Goal: Task Accomplishment & Management: Complete application form

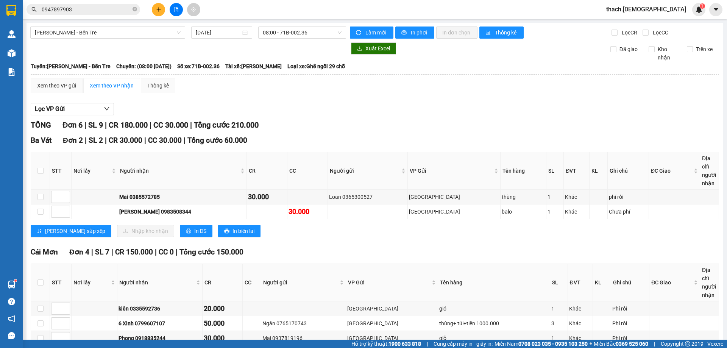
scroll to position [38, 0]
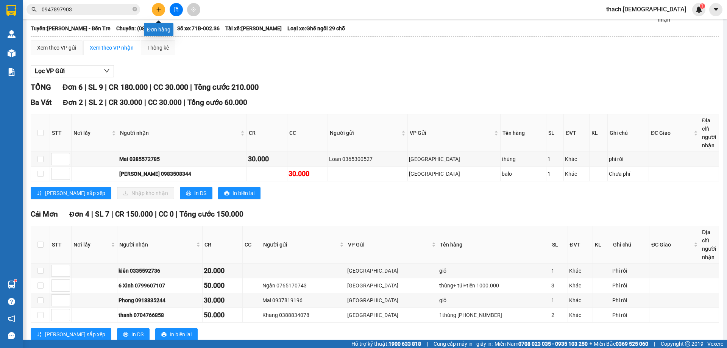
click at [160, 12] on icon "plus" at bounding box center [158, 9] width 5 height 5
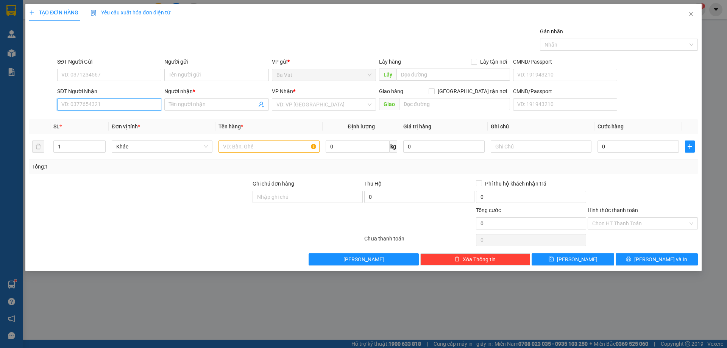
click at [79, 103] on input "SĐT Người Nhận" at bounding box center [109, 104] width 104 height 12
click at [94, 121] on div "0938735708 - thắng" at bounding box center [109, 120] width 95 height 8
type input "0938735708"
type input "thắng"
type input "0938735708"
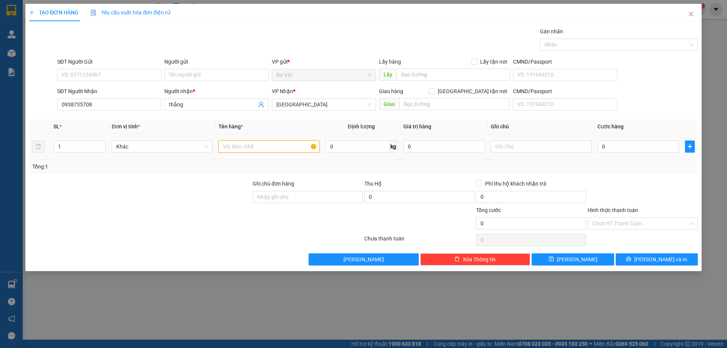
click at [283, 143] on input "text" at bounding box center [269, 146] width 101 height 12
type input "Xop"
click at [612, 147] on input "0" at bounding box center [638, 146] width 81 height 12
type input "2"
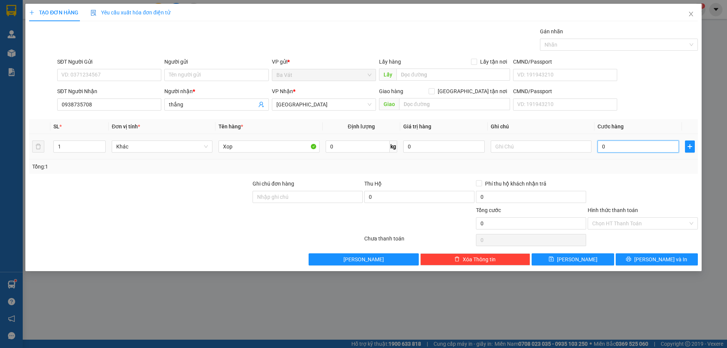
type input "2"
type input "20"
type input "200"
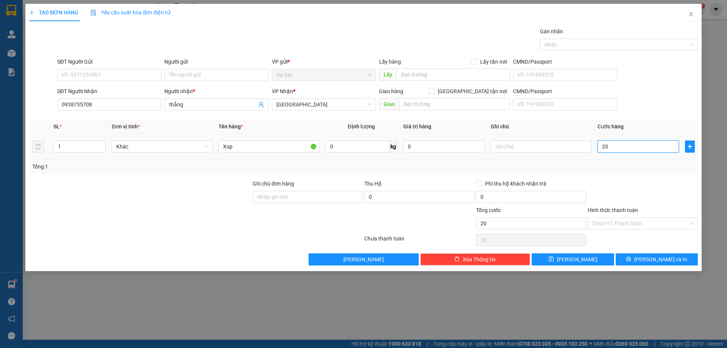
type input "200"
type input "2.000"
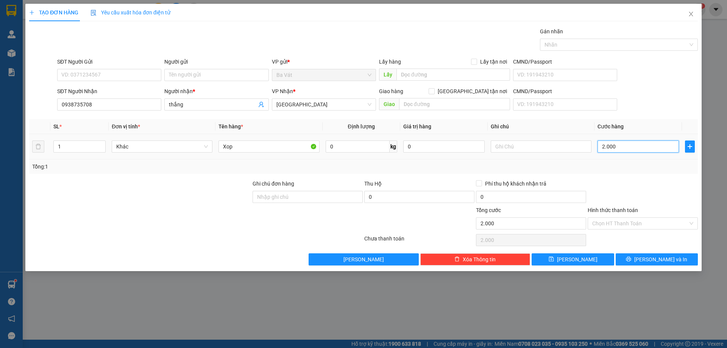
type input "20.000"
click at [649, 254] on button "[PERSON_NAME] và In" at bounding box center [657, 259] width 82 height 12
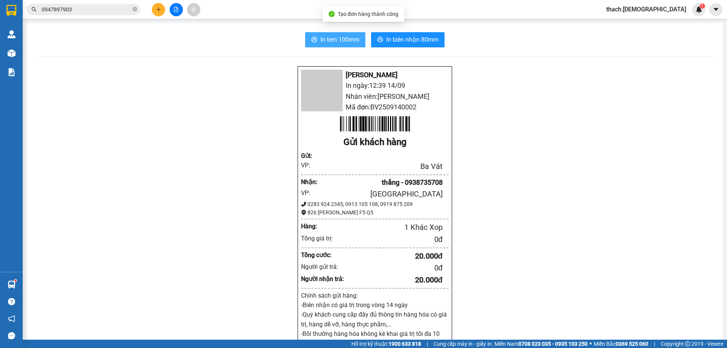
click at [342, 43] on span "In tem 100mm" at bounding box center [339, 39] width 39 height 9
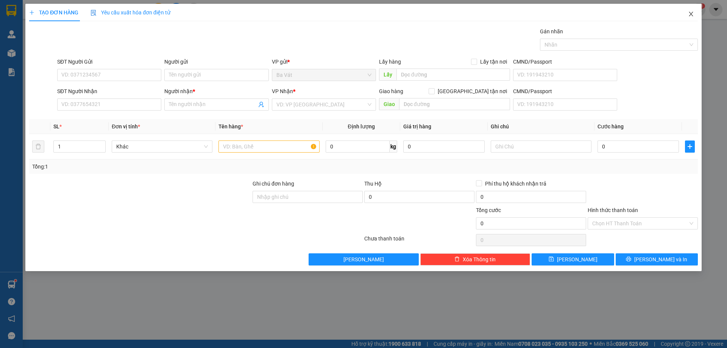
click at [691, 12] on icon "close" at bounding box center [691, 14] width 6 height 6
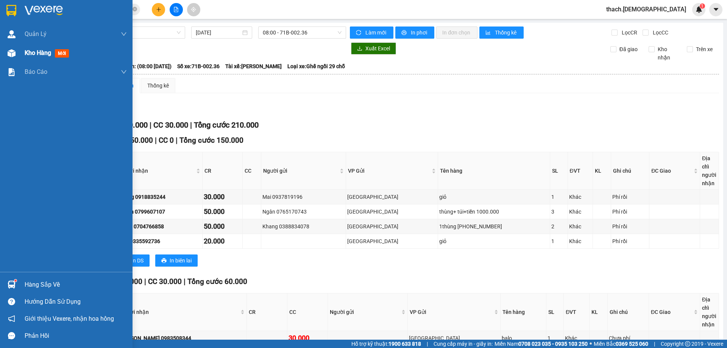
click at [30, 51] on span "Kho hàng" at bounding box center [38, 52] width 27 height 7
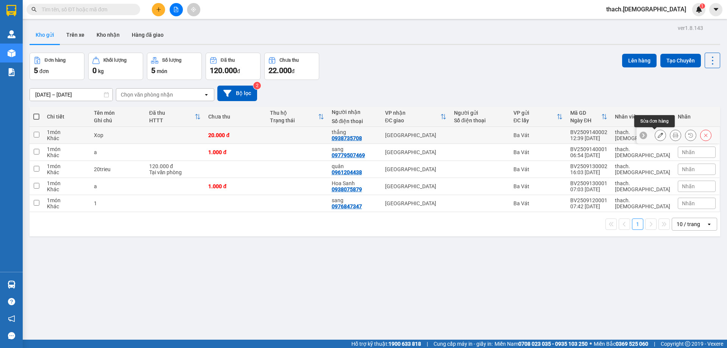
click at [658, 133] on icon at bounding box center [660, 135] width 5 height 5
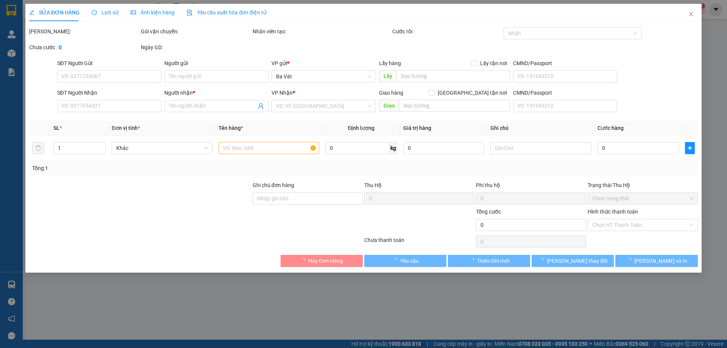
type input "0938735708"
type input "thắng"
type input "20.000"
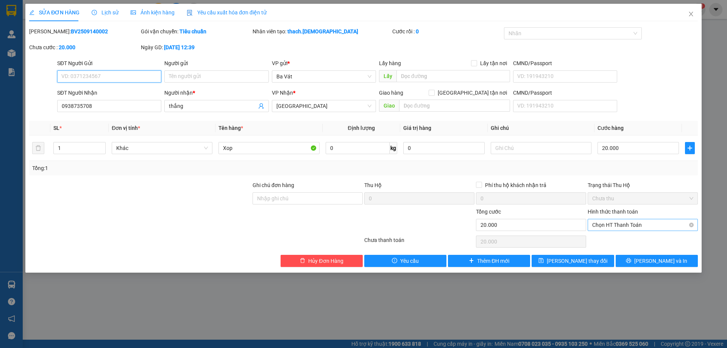
click at [634, 223] on span "Chọn HT Thanh Toán" at bounding box center [642, 224] width 101 height 11
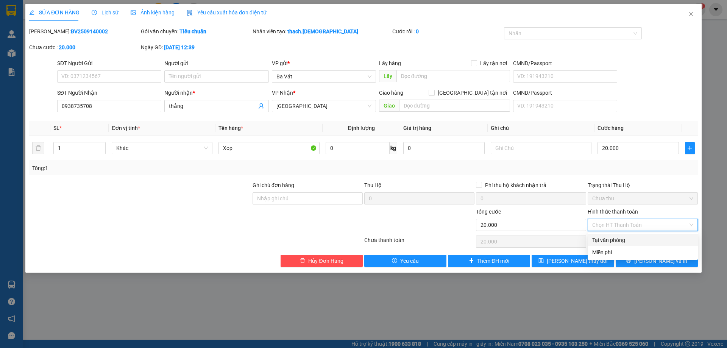
click at [628, 239] on div "Tại văn phòng" at bounding box center [642, 240] width 101 height 8
type input "0"
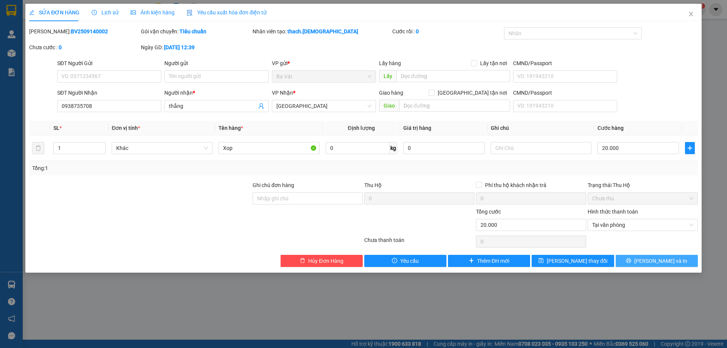
click at [631, 261] on icon "printer" at bounding box center [628, 260] width 5 height 5
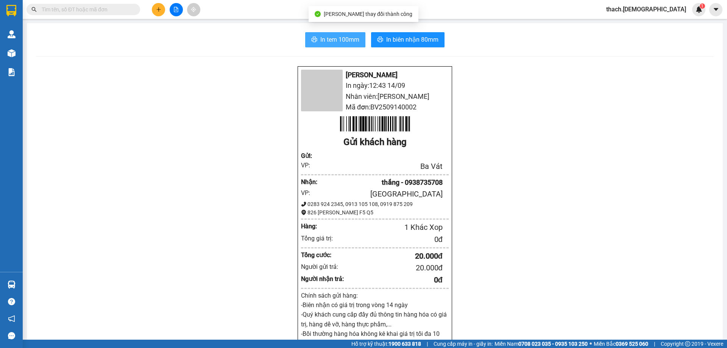
click at [334, 36] on span "In tem 100mm" at bounding box center [339, 39] width 39 height 9
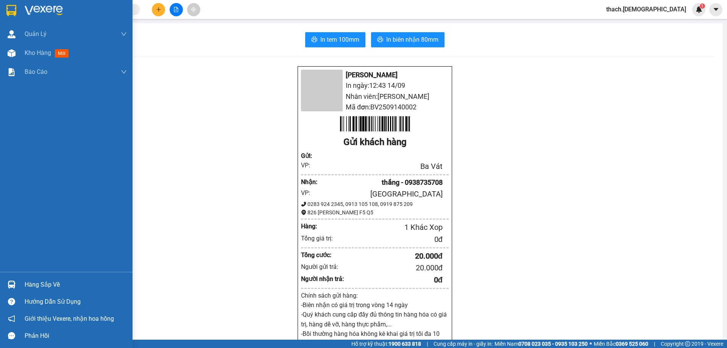
drag, startPoint x: 19, startPoint y: 197, endPoint x: 0, endPoint y: 269, distance: 74.9
click at [0, 256] on div "Quản Lý Quản lý khách hàng mới Quản lý giao nhận mới Kho hàng mới Báo cáo Báo c…" at bounding box center [66, 148] width 133 height 247
click at [37, 284] on div "Hàng sắp về" at bounding box center [76, 284] width 102 height 11
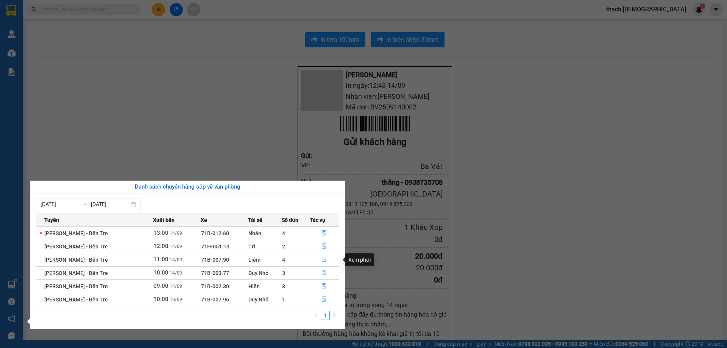
click at [324, 257] on icon "file-done" at bounding box center [324, 259] width 5 height 5
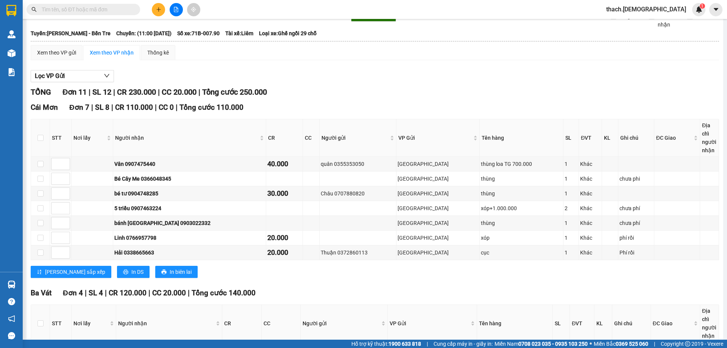
scroll to position [134, 0]
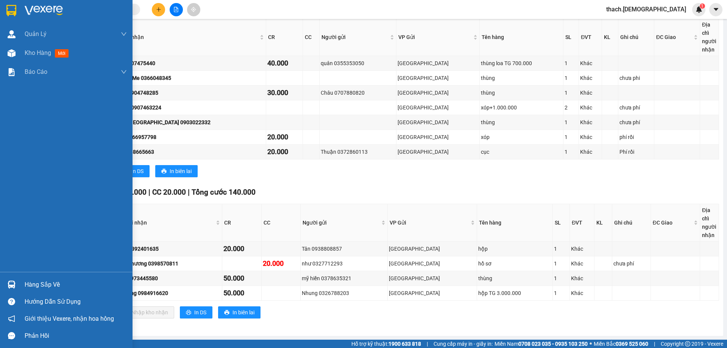
click at [26, 283] on div "Hàng sắp về" at bounding box center [76, 284] width 102 height 11
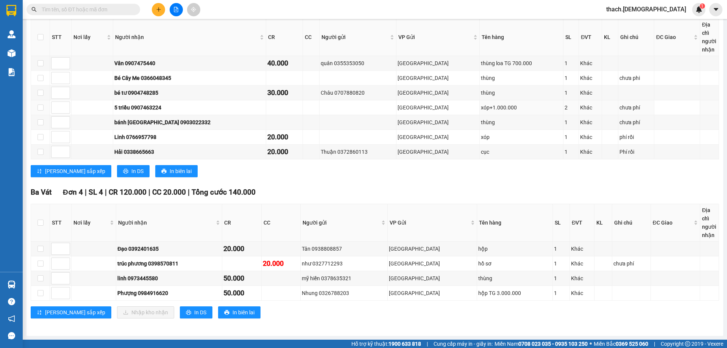
click at [361, 111] on section "Kết quả tìm kiếm ( 0 ) Bộ lọc No Data thach.bahai 1 Quản Lý Quản lý khách hàng …" at bounding box center [363, 174] width 727 height 348
